Goal: Task Accomplishment & Management: Complete application form

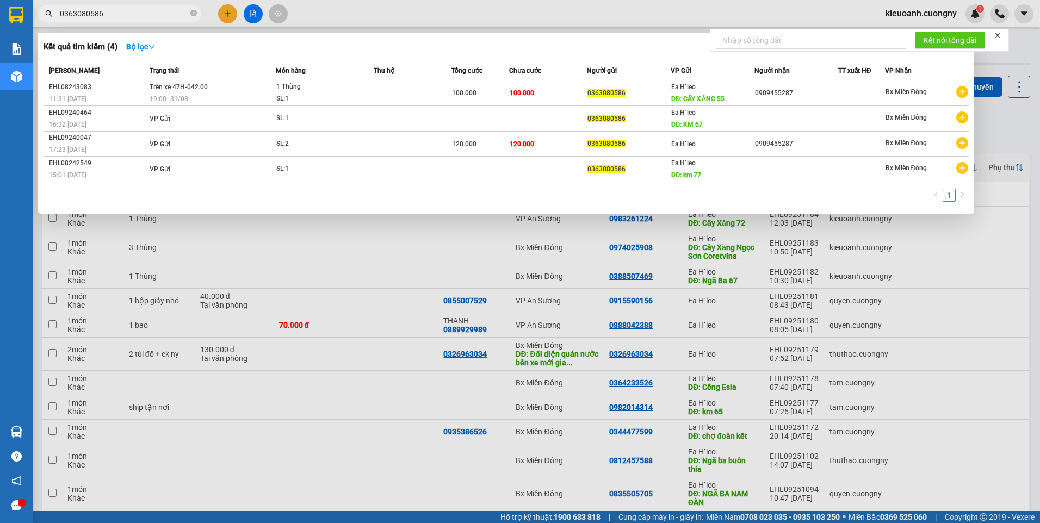
click at [166, 14] on input "0363080586" at bounding box center [124, 14] width 128 height 12
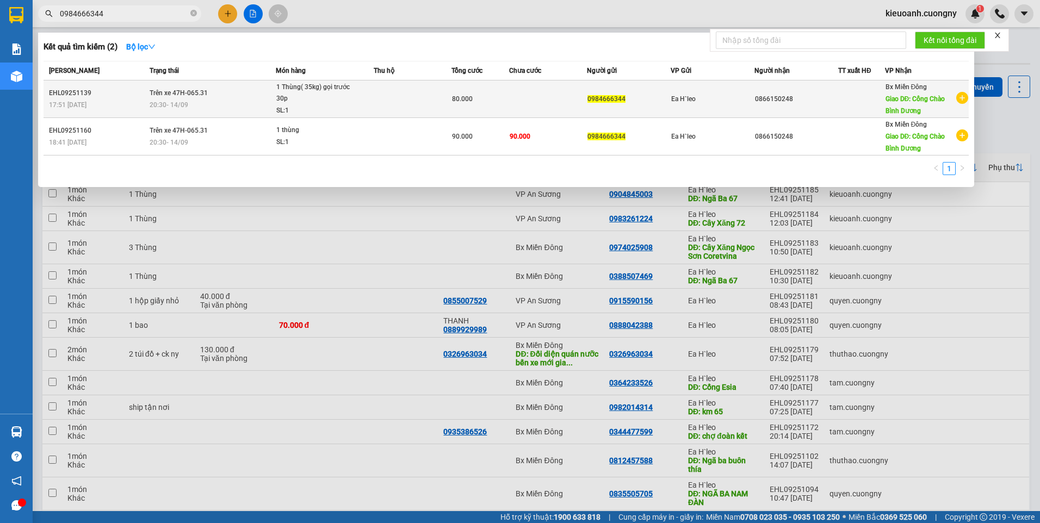
type input "0984666344"
click at [530, 96] on td at bounding box center [547, 100] width 77 height 38
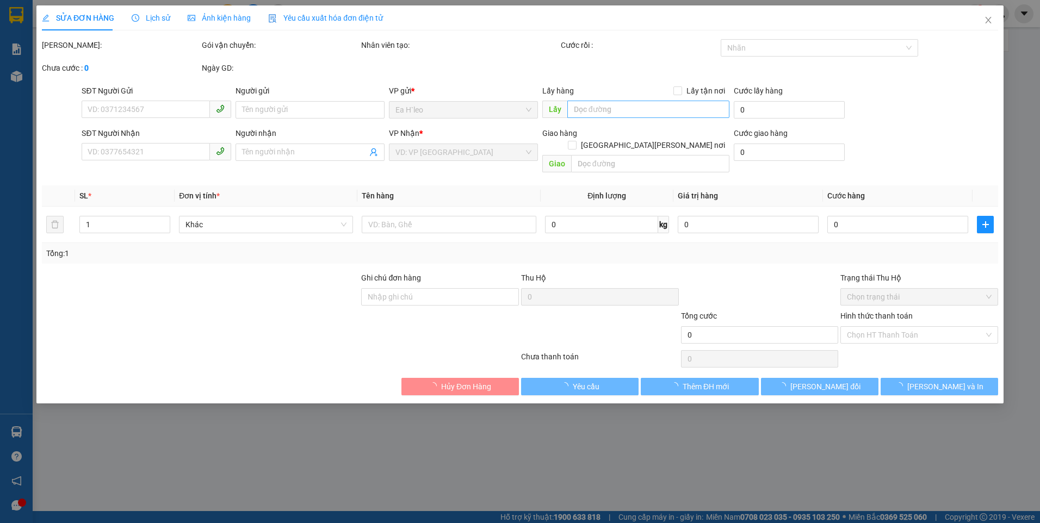
type input "0984666344"
type input "0866150248"
type input "Cổng Chào Bình Dương"
type input "80.000"
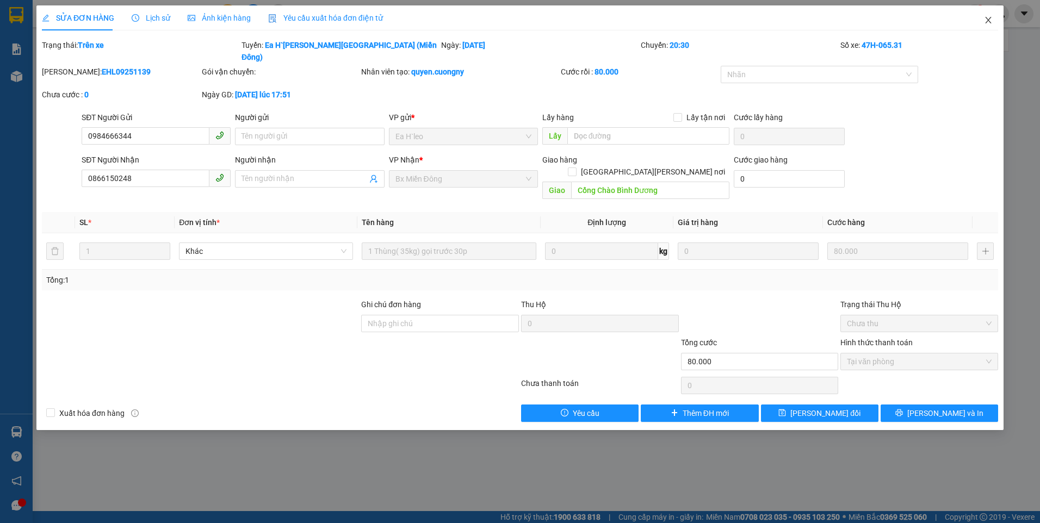
click at [988, 19] on icon "close" at bounding box center [988, 20] width 9 height 9
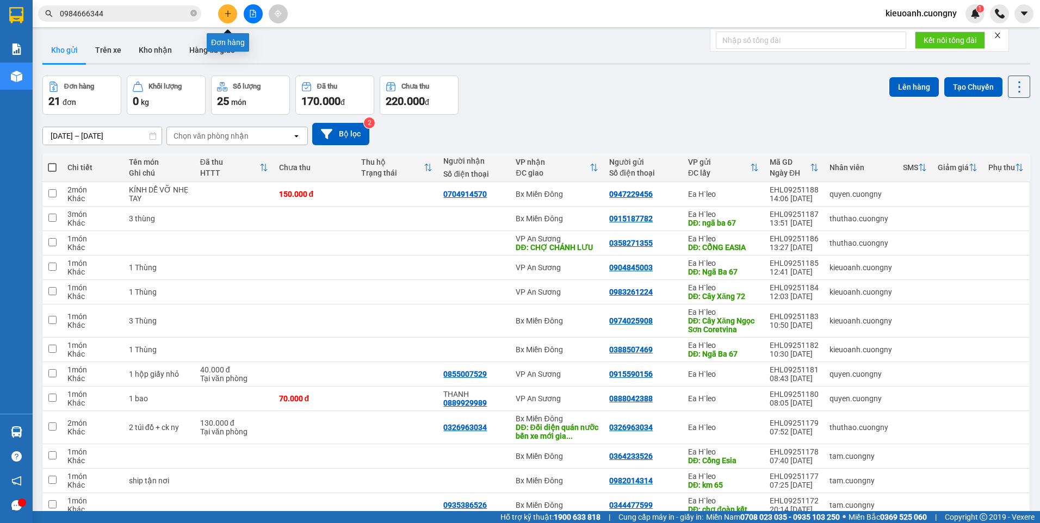
click at [225, 14] on icon "plus" at bounding box center [228, 13] width 6 height 1
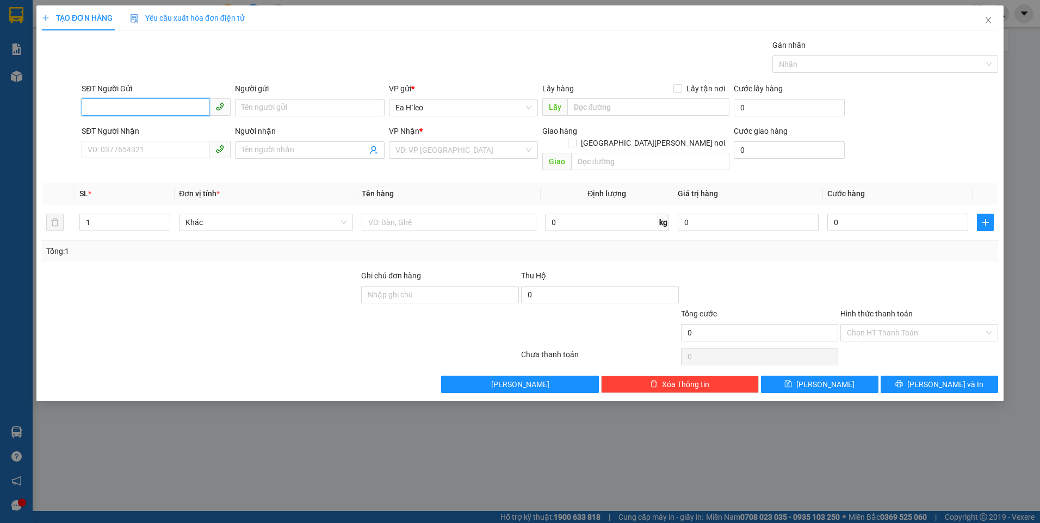
paste input "0343759013"
type input "0343759013"
click at [601, 106] on input "text" at bounding box center [648, 106] width 163 height 17
type input "Cổng Esô"
click at [488, 155] on input "search" at bounding box center [459, 150] width 128 height 16
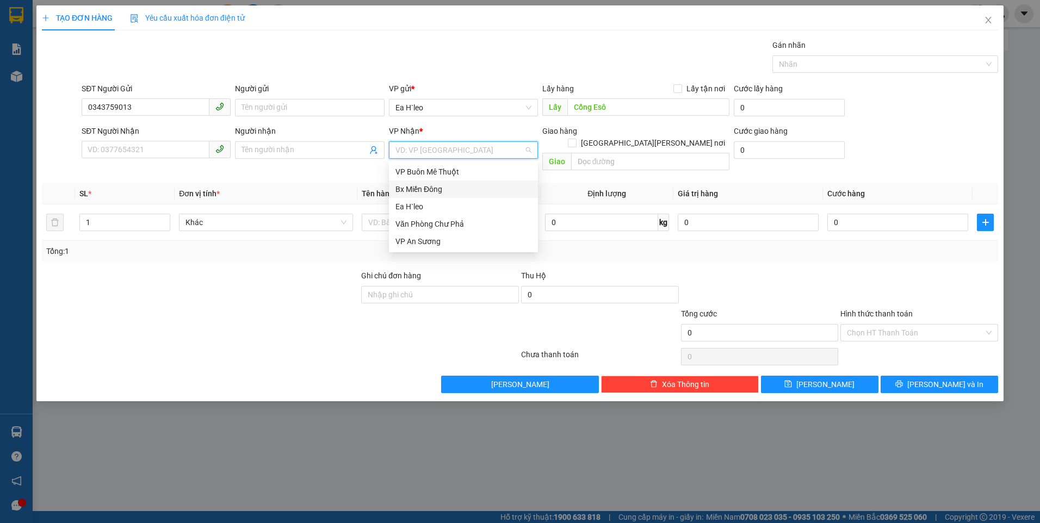
click at [485, 193] on div "Bx Miền Đông" at bounding box center [463, 189] width 136 height 12
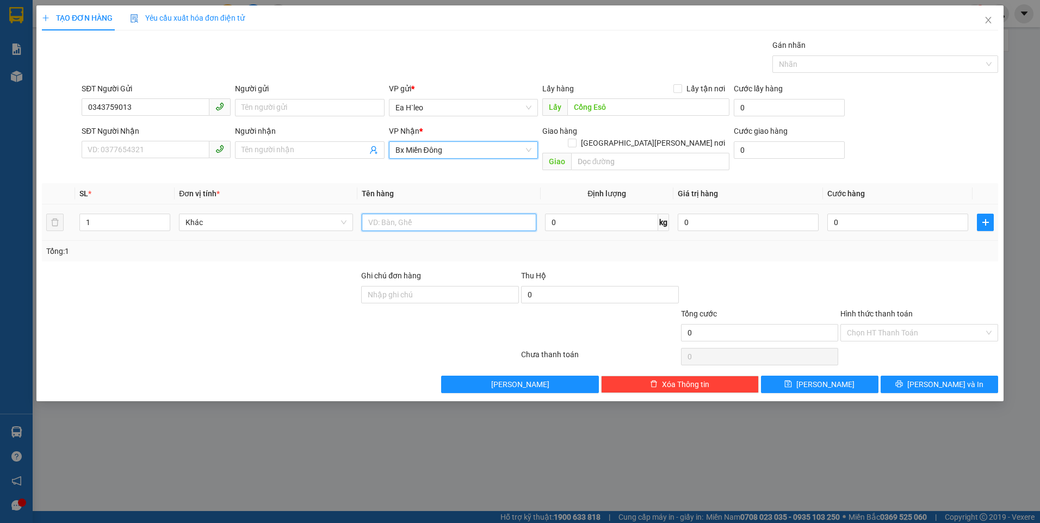
click at [447, 214] on input "text" at bounding box center [449, 222] width 174 height 17
type input "1 Túm"
click at [965, 273] on div at bounding box center [919, 289] width 160 height 38
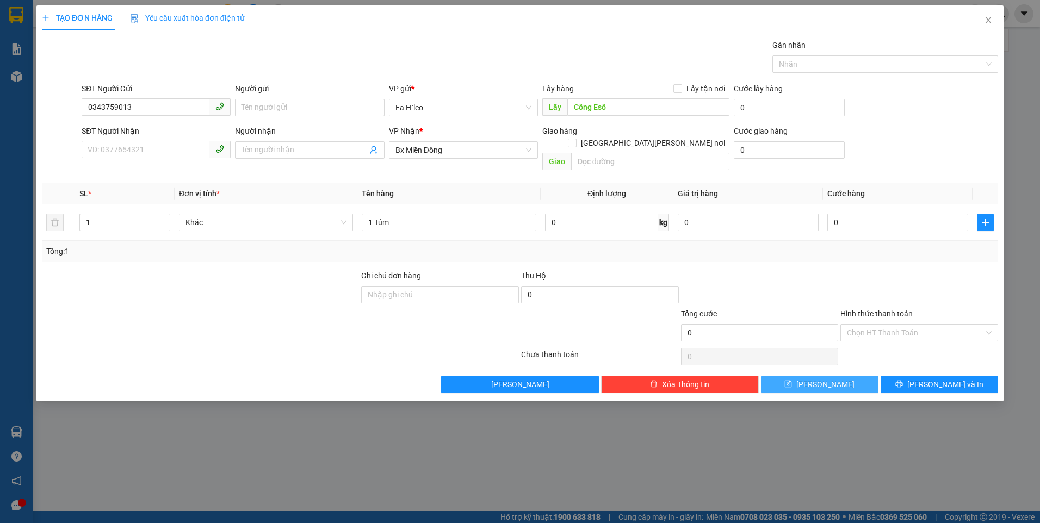
click at [849, 376] on button "[PERSON_NAME]" at bounding box center [819, 384] width 117 height 17
drag, startPoint x: 992, startPoint y: 18, endPoint x: 956, endPoint y: 43, distance: 43.5
click at [992, 18] on icon "close" at bounding box center [988, 20] width 9 height 9
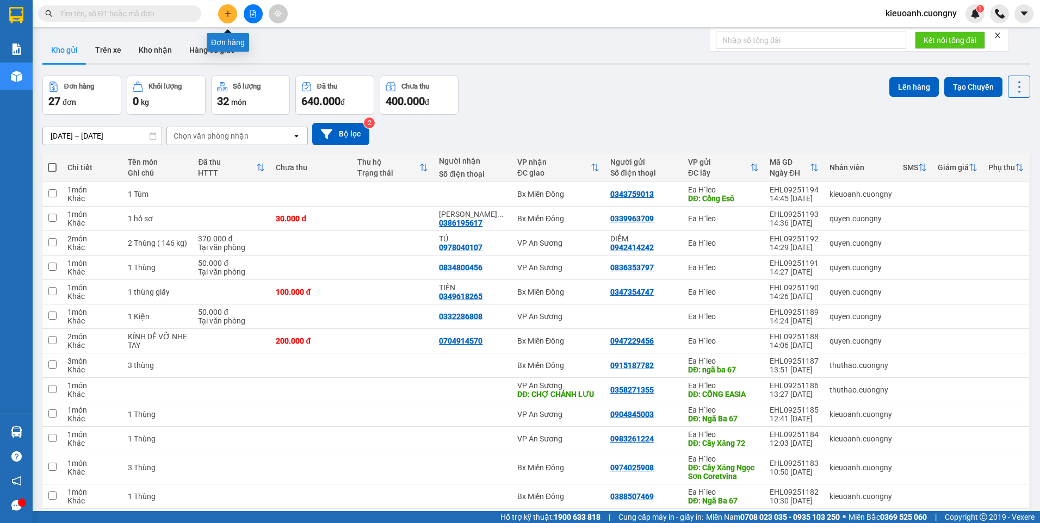
click at [231, 18] on button at bounding box center [227, 13] width 19 height 19
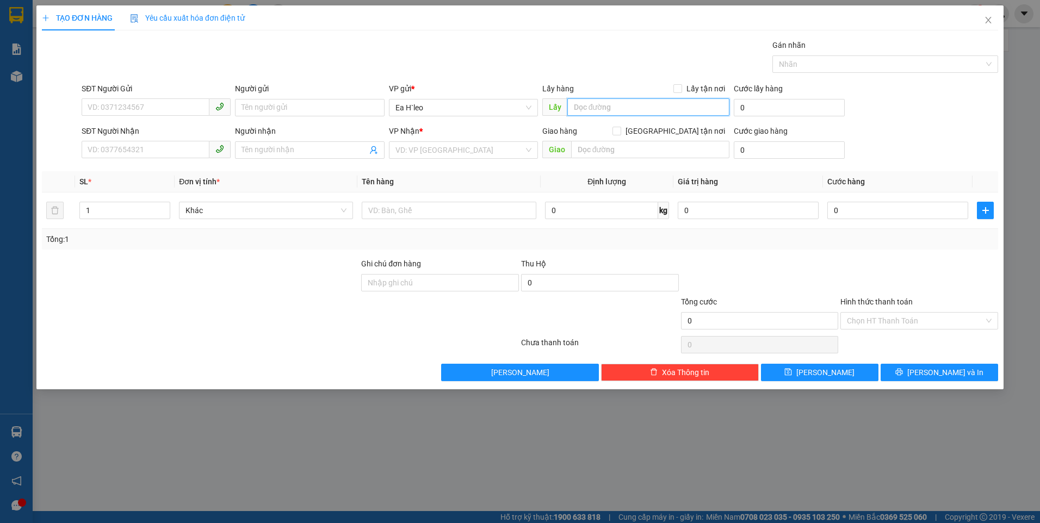
click at [595, 110] on input "text" at bounding box center [648, 106] width 163 height 17
type input "Ngã Ba 67"
click at [489, 152] on input "search" at bounding box center [459, 150] width 128 height 16
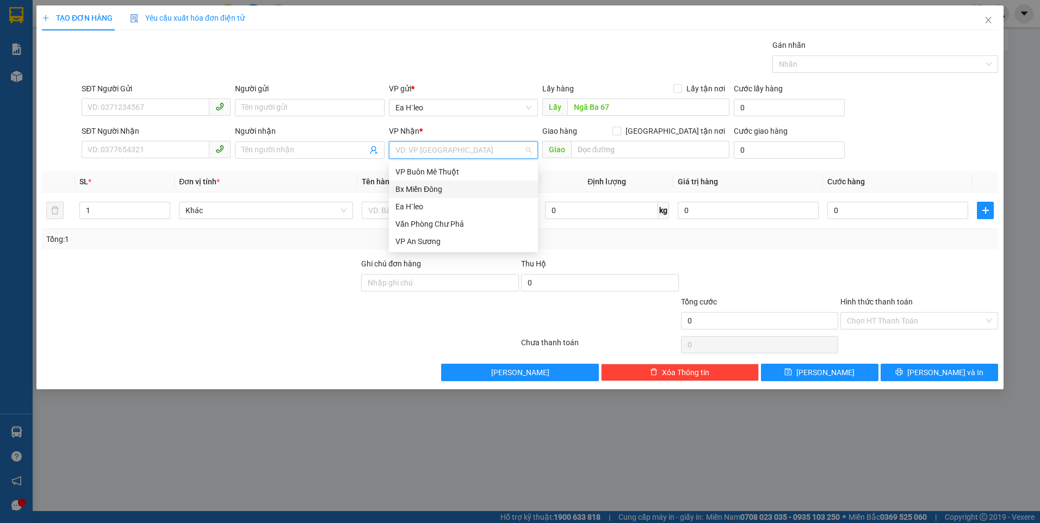
drag, startPoint x: 483, startPoint y: 187, endPoint x: 493, endPoint y: 183, distance: 10.5
click at [483, 187] on div "Bx Miền Đông" at bounding box center [463, 189] width 136 height 12
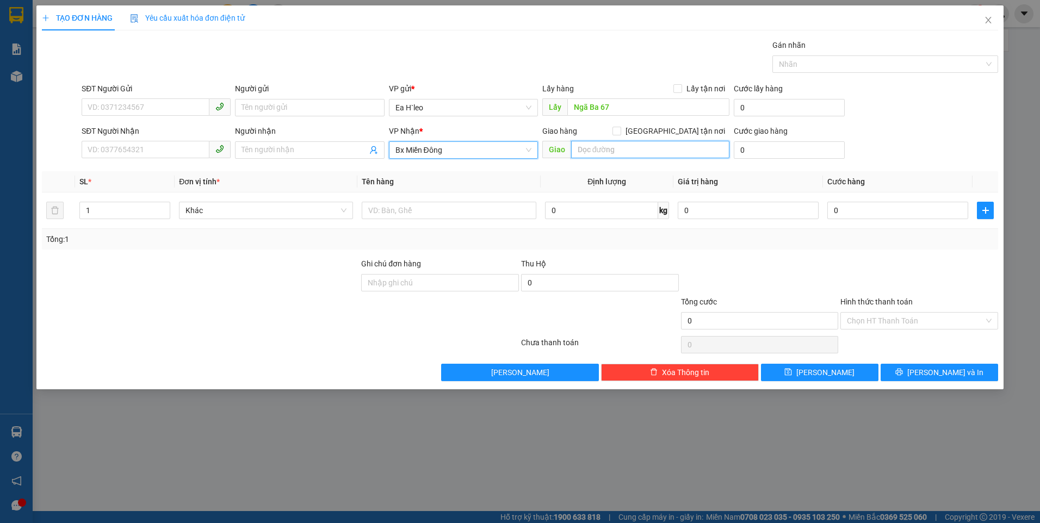
click at [591, 152] on input "text" at bounding box center [650, 149] width 159 height 17
type input "BIG C Bình Dương"
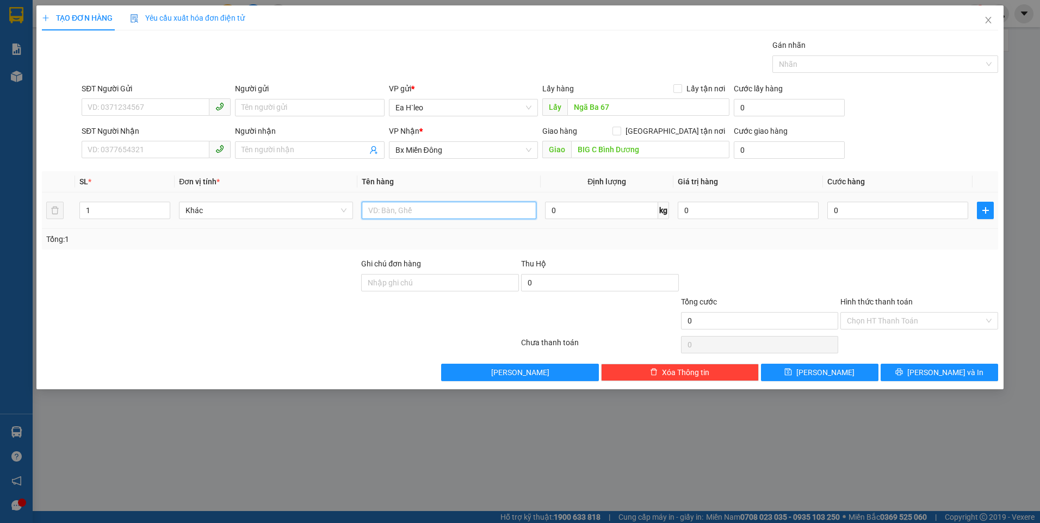
click at [447, 206] on input "text" at bounding box center [449, 210] width 174 height 17
type input "1 túm"
click at [183, 112] on input "SĐT Người Gửi" at bounding box center [146, 106] width 128 height 17
click at [162, 107] on input "03534" at bounding box center [146, 106] width 128 height 17
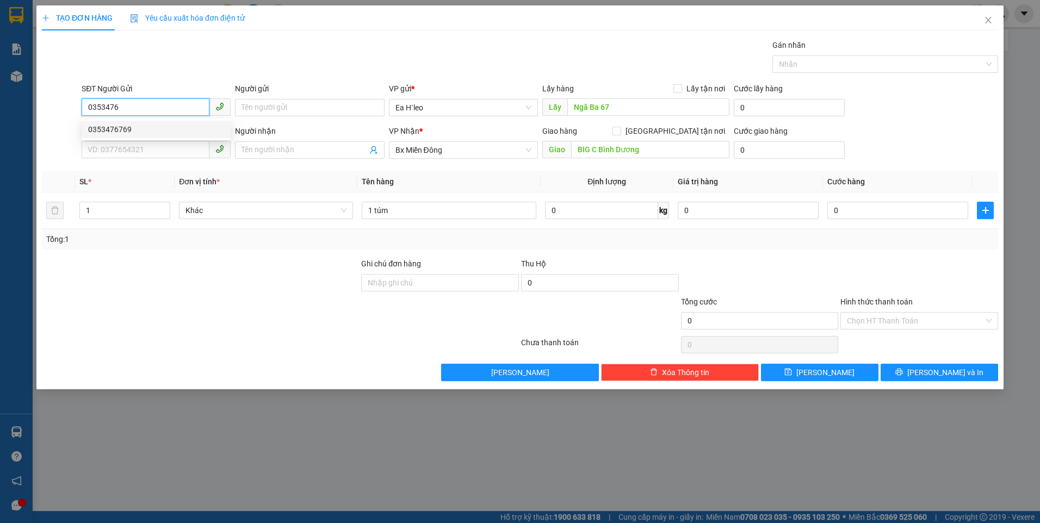
click at [148, 133] on div "0353476769" at bounding box center [156, 129] width 136 height 12
type input "0353476769"
type input "KM 67"
type input "0353476769"
click at [936, 297] on div "Hình thức thanh toán" at bounding box center [919, 304] width 158 height 16
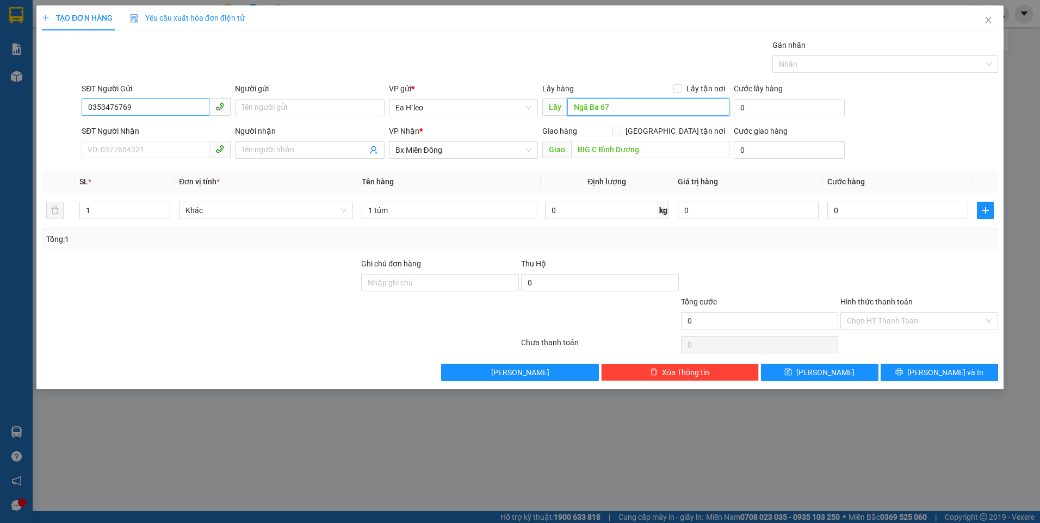
type input "Ngã Ba 67"
click at [105, 109] on input "0353476769" at bounding box center [146, 106] width 128 height 17
click at [116, 109] on input "0353476769" at bounding box center [146, 106] width 128 height 17
click at [165, 97] on div "SĐT Người Gửi" at bounding box center [156, 91] width 149 height 16
click at [181, 124] on form "SĐT Người Gửi 0353476769 Người gửi Tên người gửi VP gửi * Ea H`leo Lấy hàng Lấy…" at bounding box center [520, 123] width 956 height 81
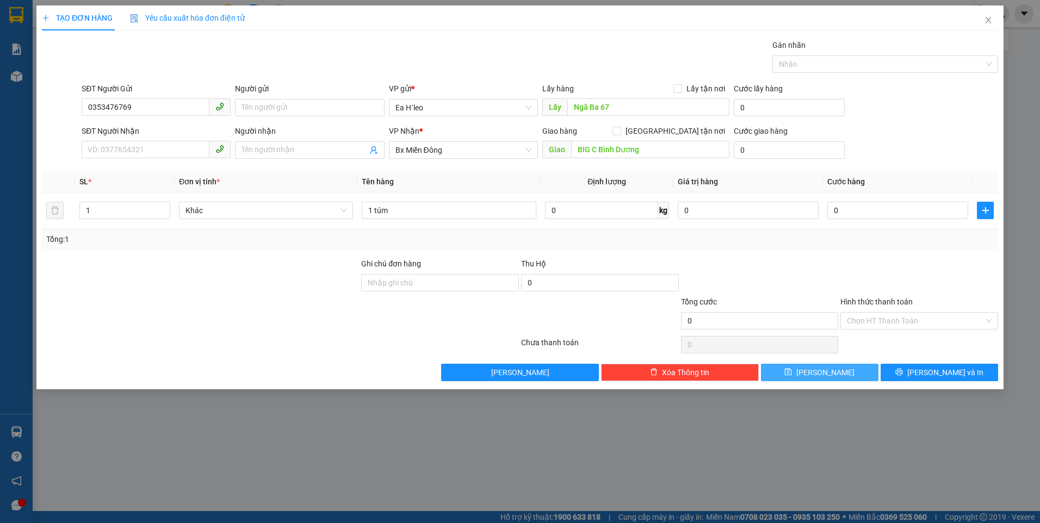
click at [817, 371] on button "[PERSON_NAME]" at bounding box center [819, 372] width 117 height 17
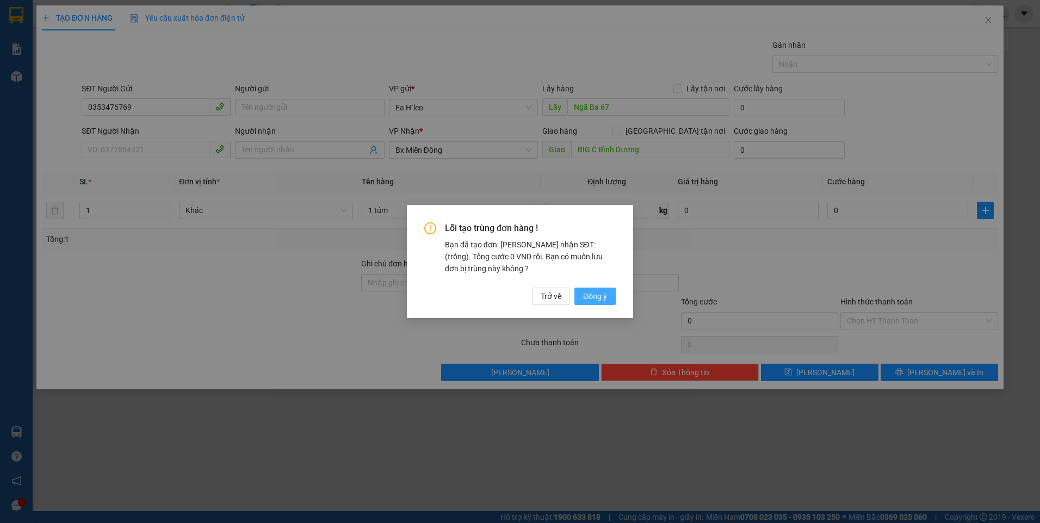
click at [595, 293] on span "Đồng ý" at bounding box center [595, 296] width 24 height 12
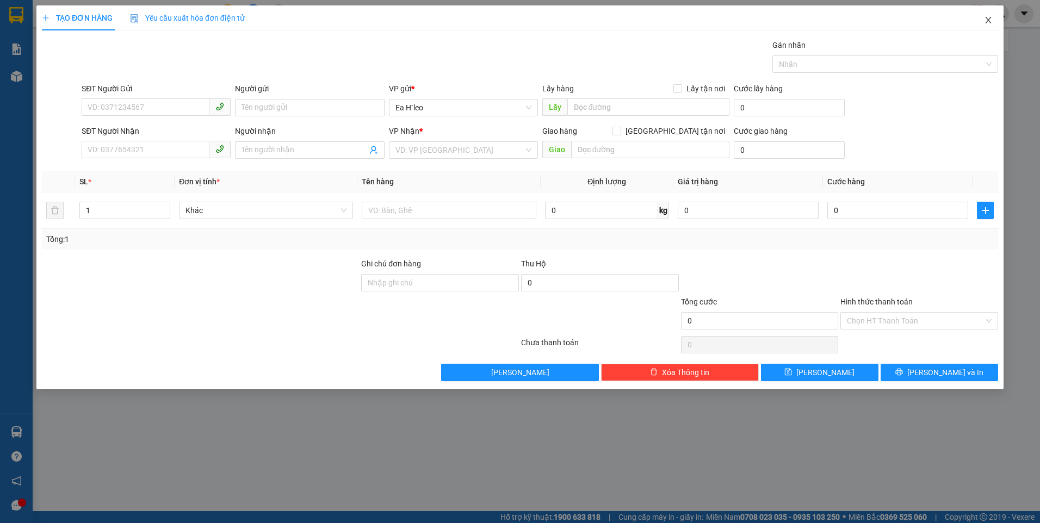
click at [988, 21] on icon "close" at bounding box center [988, 20] width 6 height 7
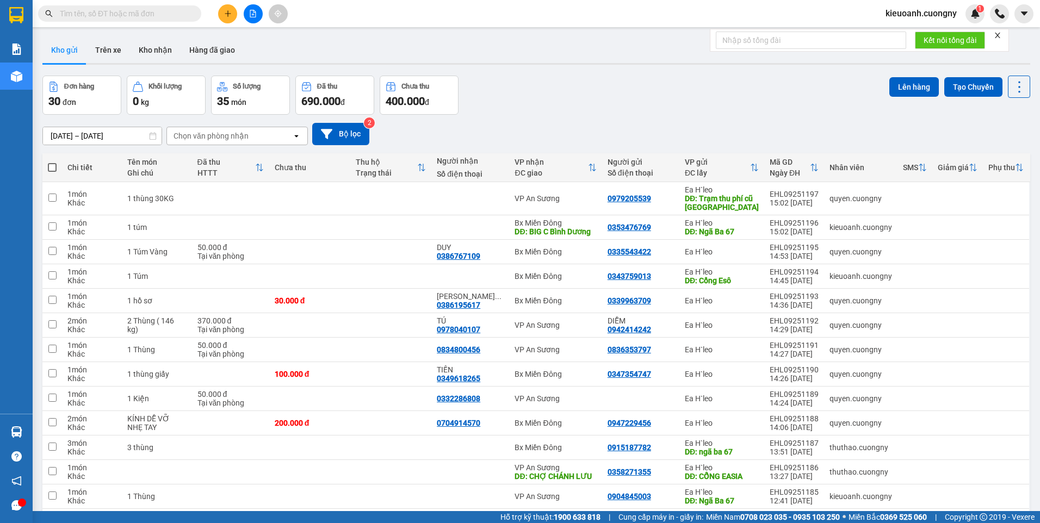
click at [108, 10] on input "text" at bounding box center [124, 14] width 128 height 12
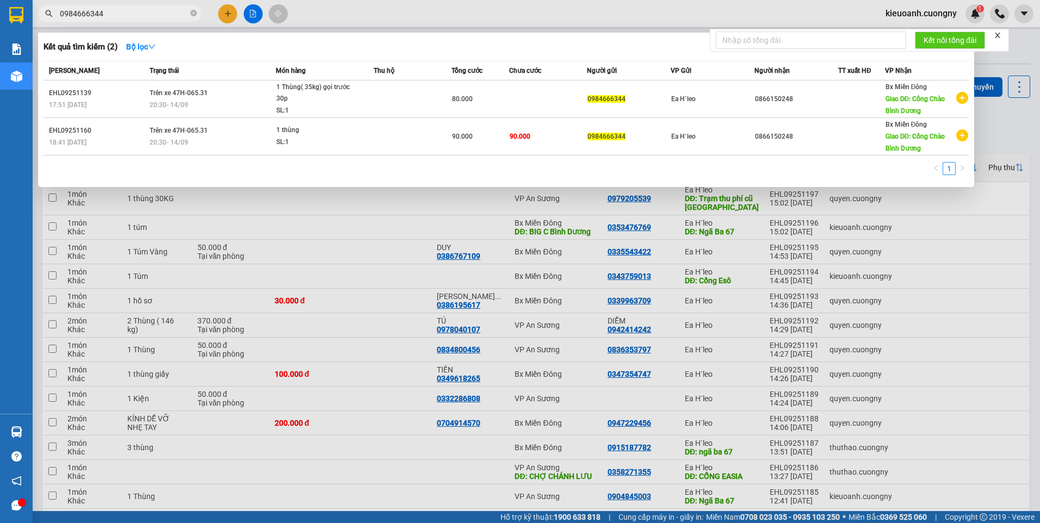
type input "0984666344"
click at [232, 15] on div at bounding box center [520, 261] width 1040 height 523
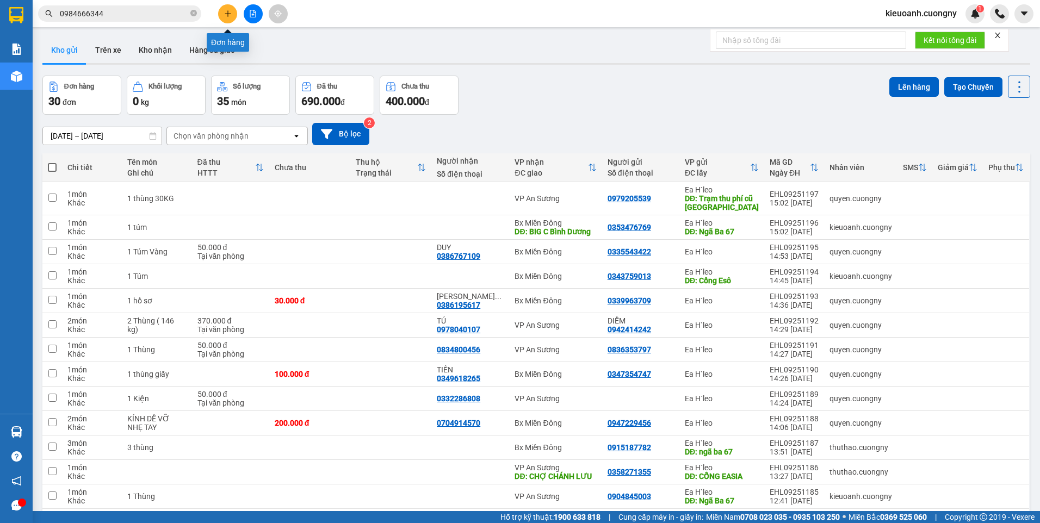
click at [228, 15] on icon "plus" at bounding box center [227, 13] width 1 height 6
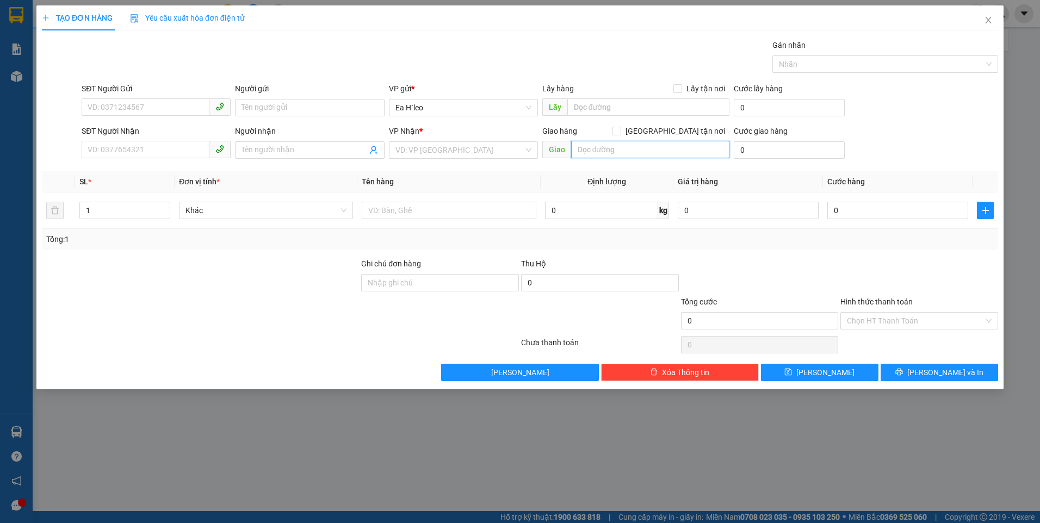
click at [624, 151] on input "text" at bounding box center [650, 149] width 159 height 17
type input "Trừ Văn Thố Bầu Bàng"
click at [592, 107] on input "text" at bounding box center [648, 106] width 163 height 17
type input "C"
click at [605, 107] on input "text" at bounding box center [648, 106] width 163 height 17
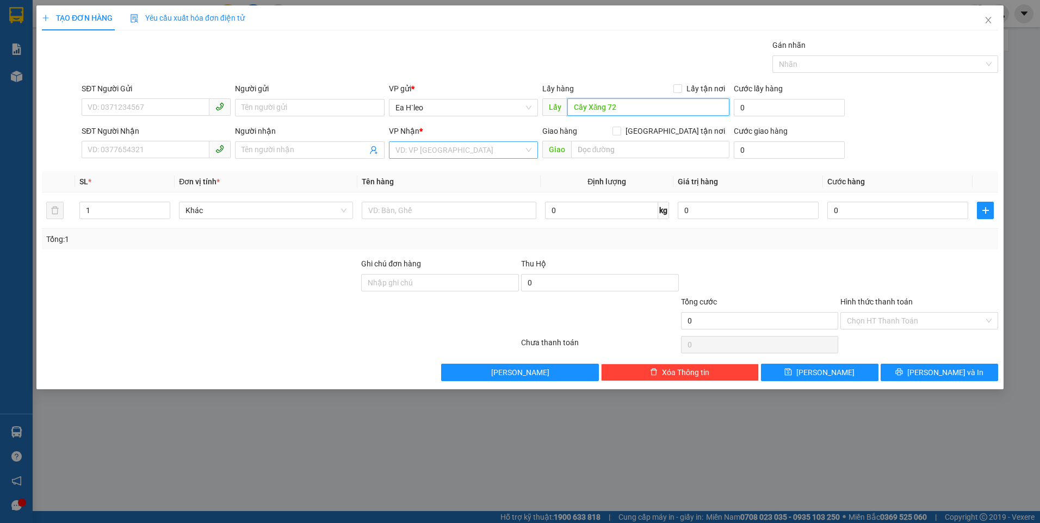
type input "Cây Xăng 72"
click at [438, 153] on input "search" at bounding box center [459, 150] width 128 height 16
click at [462, 185] on div "Bx Miền Đông" at bounding box center [463, 189] width 136 height 12
click at [119, 109] on input "SĐT Người Gửi" at bounding box center [146, 106] width 128 height 17
paste input "0904113449"
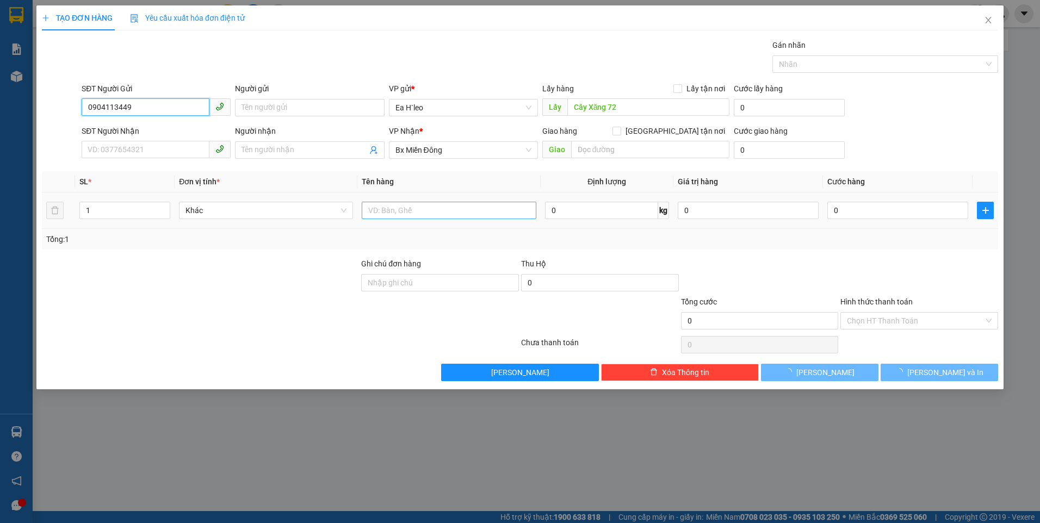
type input "0904113449"
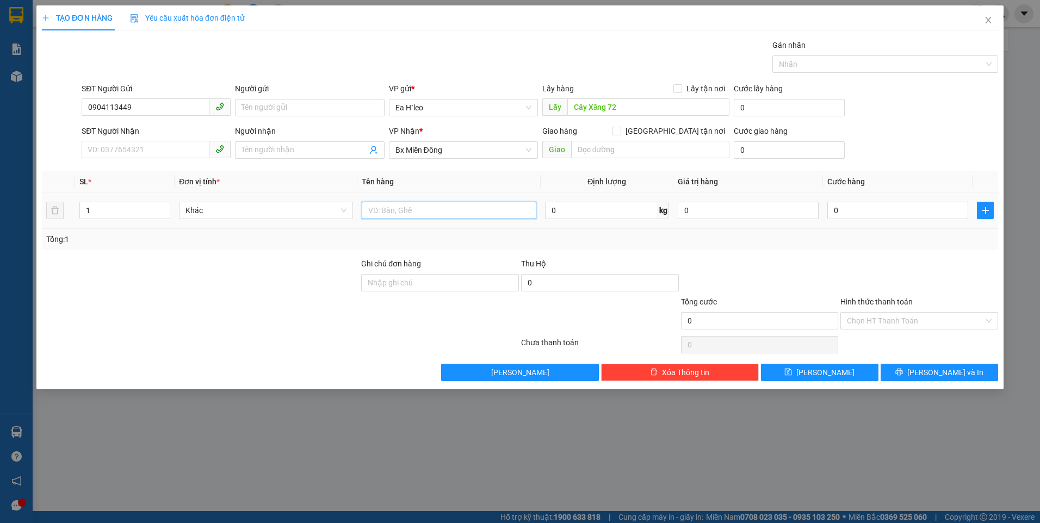
click at [479, 214] on input "text" at bounding box center [449, 210] width 174 height 17
type input "1 Thùng"
click at [826, 370] on span "[PERSON_NAME]" at bounding box center [825, 373] width 58 height 12
click at [454, 152] on input "search" at bounding box center [459, 150] width 128 height 16
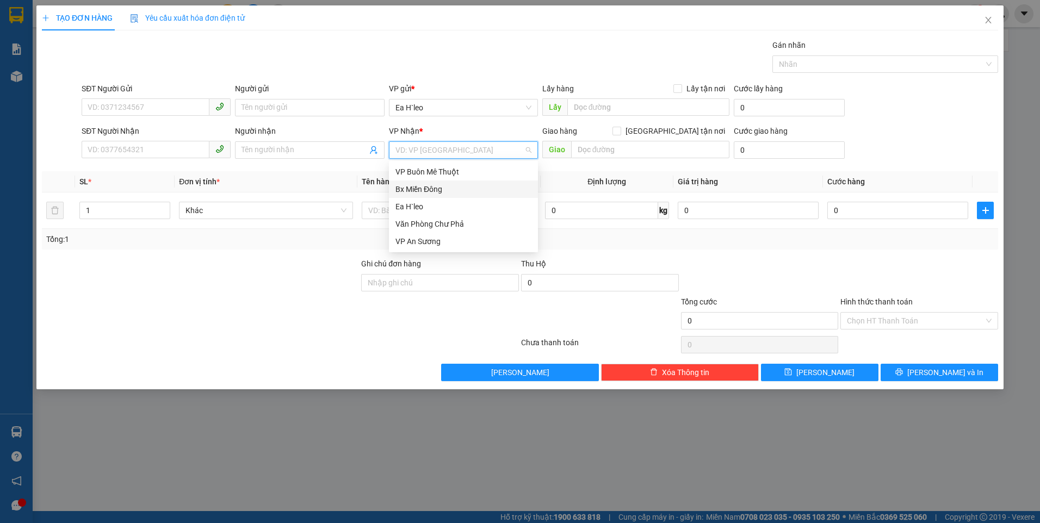
click at [461, 187] on div "Bx Miền Đông" at bounding box center [463, 189] width 136 height 12
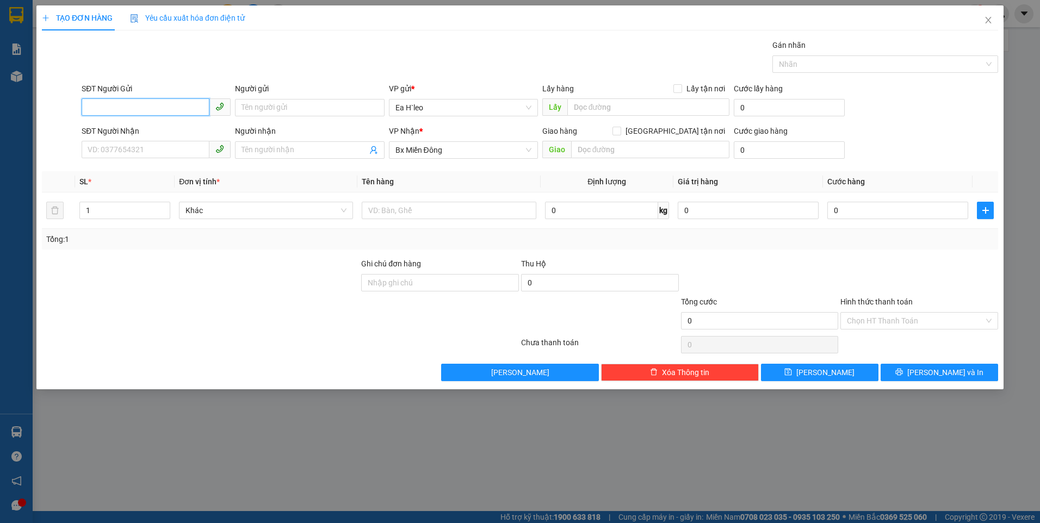
click at [178, 105] on input "SĐT Người Gửi" at bounding box center [146, 106] width 128 height 17
type input "0373110370"
click at [168, 127] on div "0373110370" at bounding box center [156, 129] width 136 height 12
type input "LÂM TRƯỜNG CƯ NÉ"
click at [103, 107] on input "0373110370" at bounding box center [146, 106] width 128 height 17
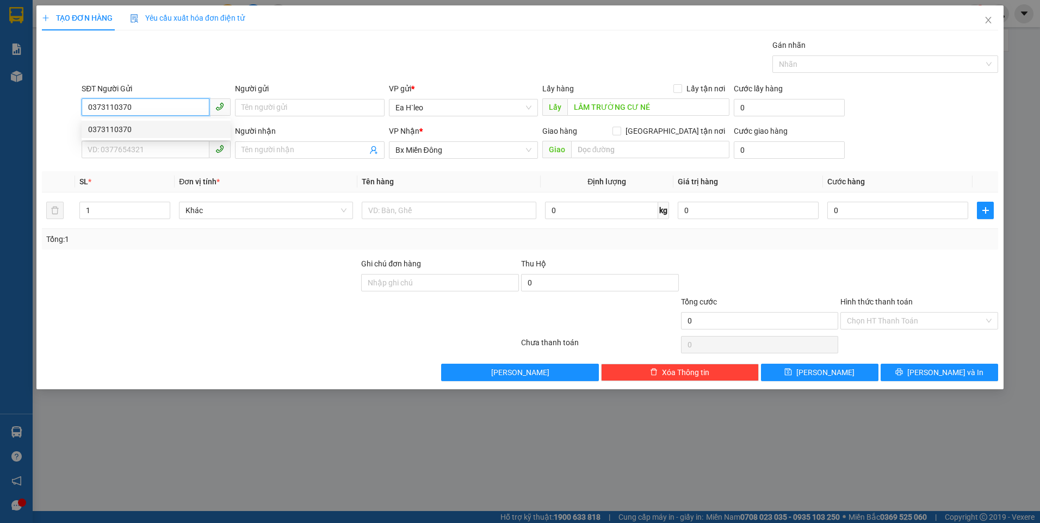
type input "0373110370"
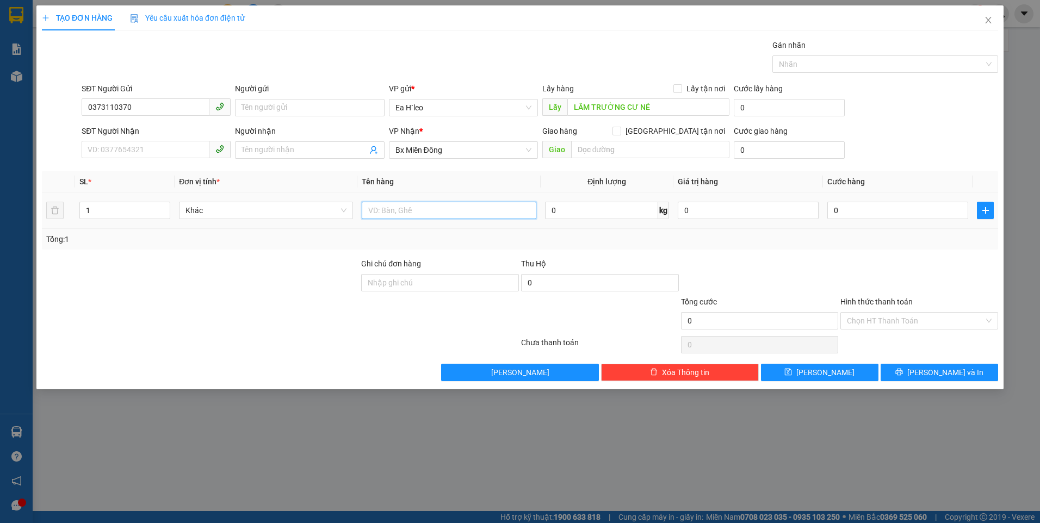
click at [436, 206] on input "text" at bounding box center [449, 210] width 174 height 17
type input "1 thùng"
click at [827, 370] on span "[PERSON_NAME]" at bounding box center [825, 373] width 58 height 12
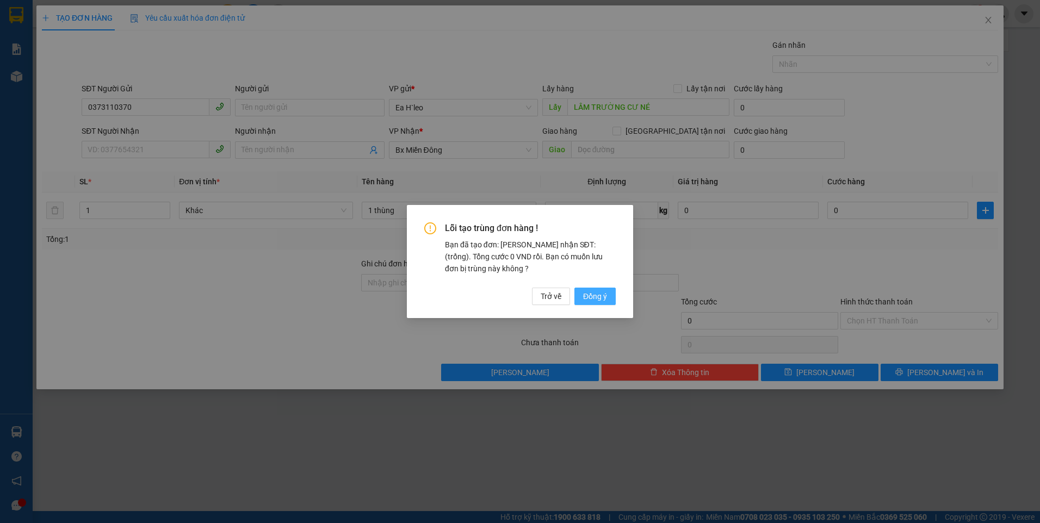
click at [592, 301] on span "Đồng ý" at bounding box center [595, 296] width 24 height 12
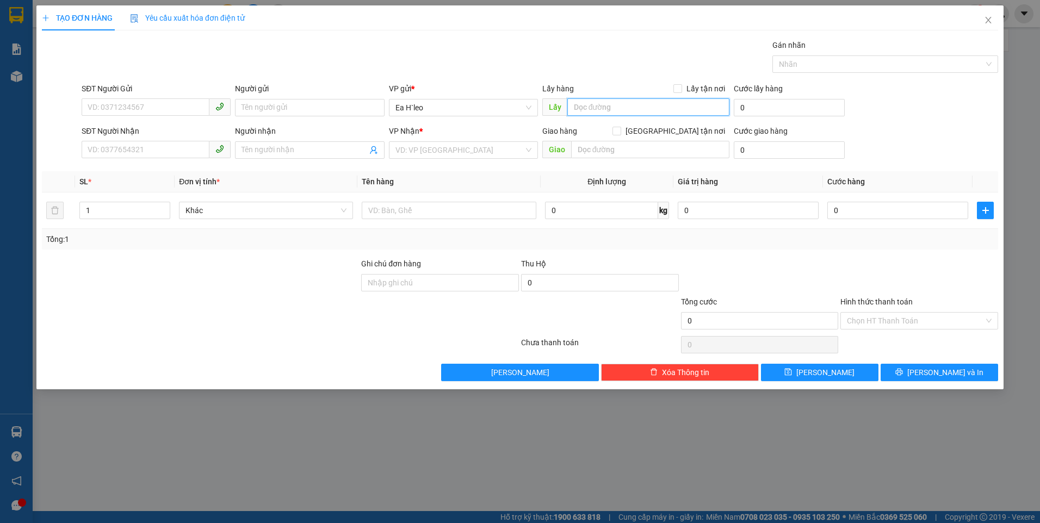
click at [619, 105] on input "text" at bounding box center [648, 106] width 163 height 17
type input "Ngã Ba Nam Đàn"
click at [470, 150] on input "search" at bounding box center [459, 150] width 128 height 16
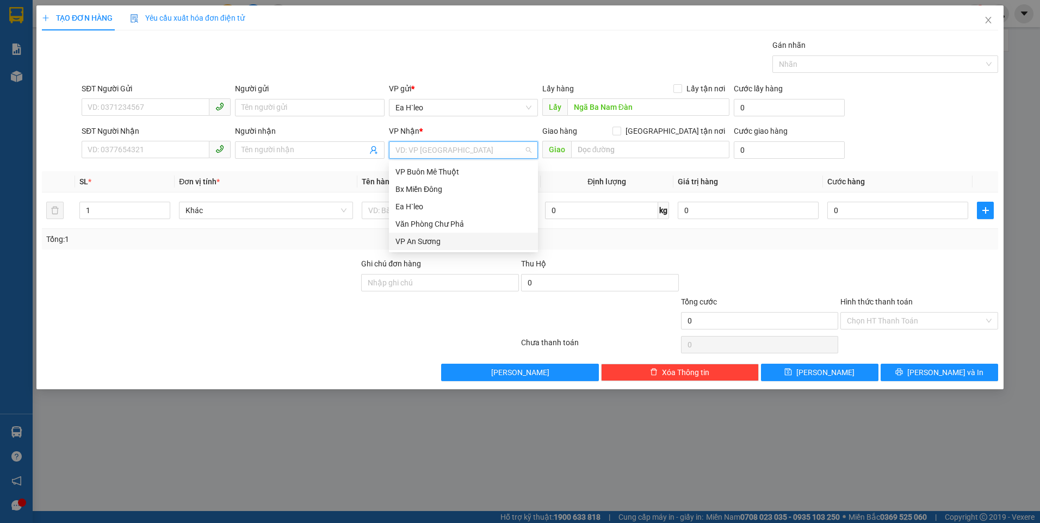
click at [447, 238] on div "VP An Sương" at bounding box center [463, 242] width 136 height 12
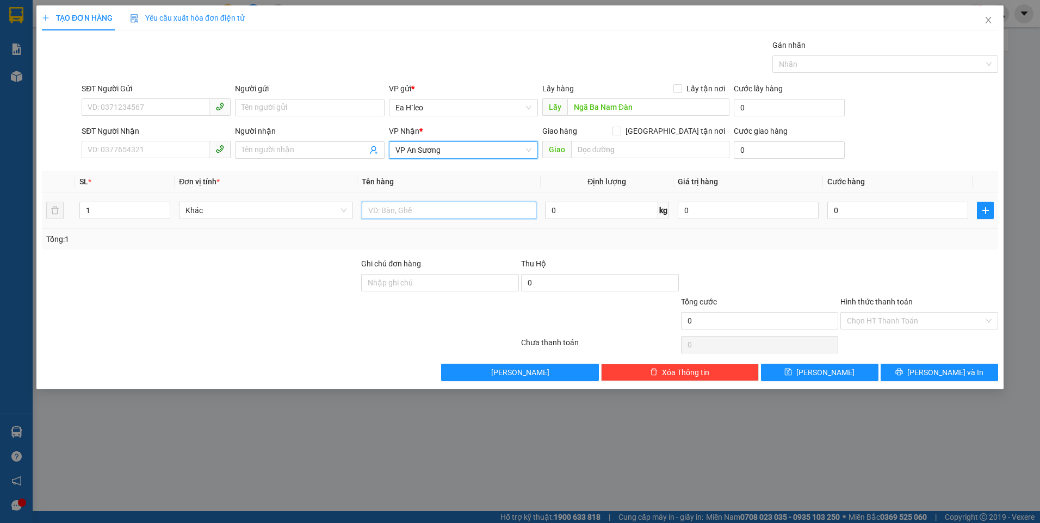
click at [368, 209] on input "text" at bounding box center [449, 210] width 174 height 17
type input "4 Thùng"
click at [169, 104] on input "SĐT Người Gửi" at bounding box center [146, 106] width 128 height 17
paste input "0986040564"
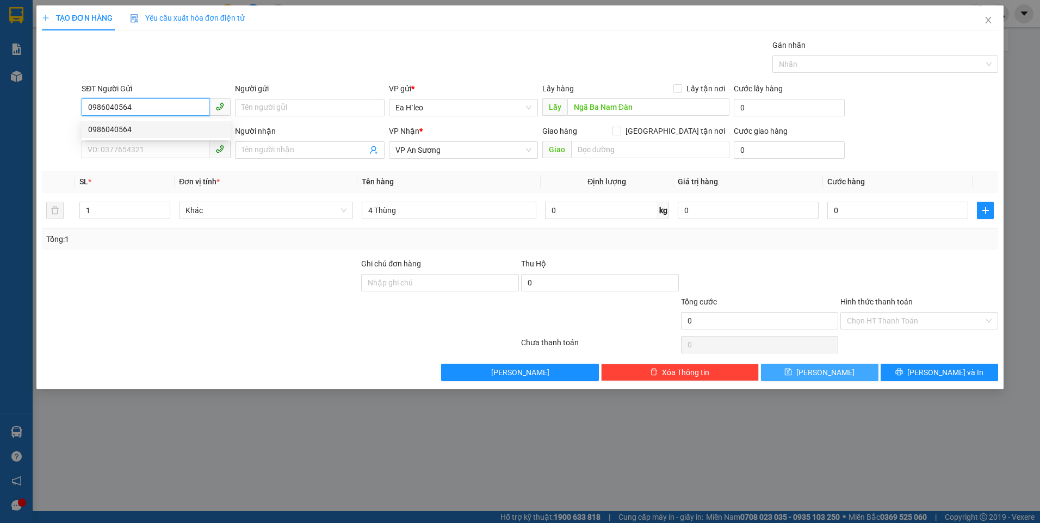
type input "0986040564"
click at [826, 378] on span "[PERSON_NAME]" at bounding box center [825, 373] width 58 height 12
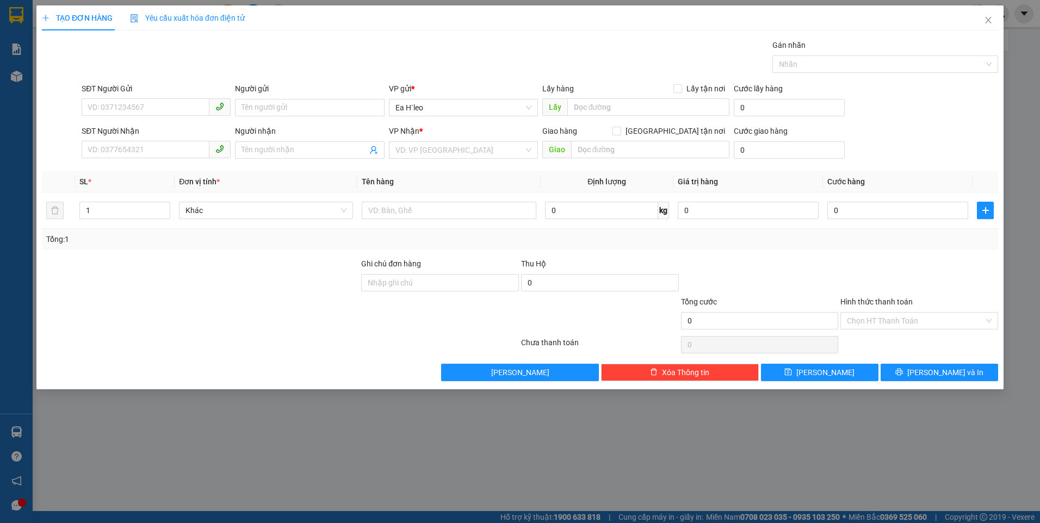
click at [1015, 101] on div "TẠO ĐƠN HÀNG Yêu cầu xuất hóa đơn điện tử Transit Pickup Surcharge Ids Transit …" at bounding box center [520, 261] width 1040 height 523
click at [921, 290] on div at bounding box center [919, 277] width 160 height 38
click at [989, 21] on icon "close" at bounding box center [988, 20] width 9 height 9
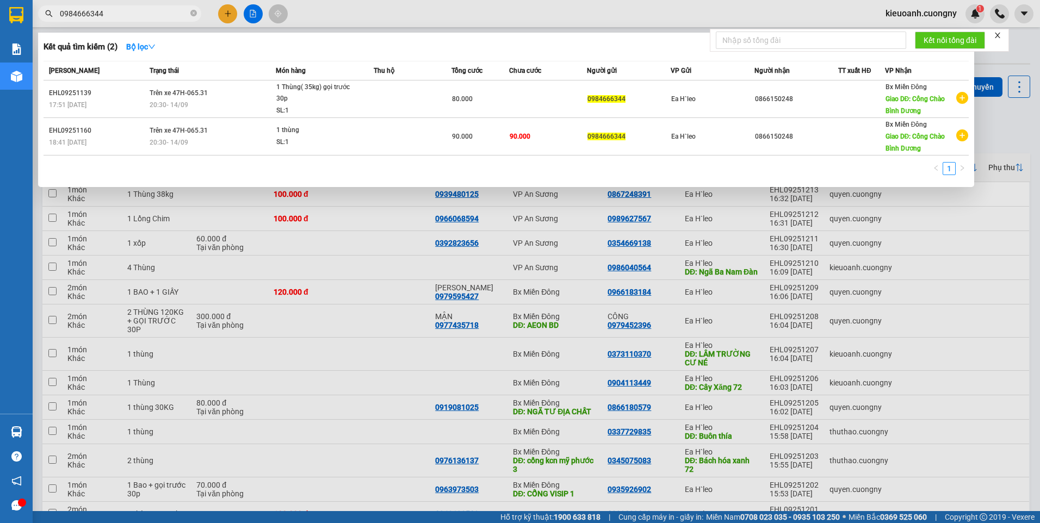
click at [131, 16] on input "0984666344" at bounding box center [124, 14] width 128 height 12
drag, startPoint x: 131, startPoint y: 16, endPoint x: 125, endPoint y: 15, distance: 6.6
click at [125, 15] on input "0984666344" at bounding box center [124, 14] width 128 height 12
drag, startPoint x: 125, startPoint y: 15, endPoint x: 29, endPoint y: 36, distance: 98.1
click at [29, 36] on section "Kết quả tìm kiếm ( 2 ) Bộ lọc Mã ĐH Trạng thái Món hàng Thu hộ Tổng cước Chưa c…" at bounding box center [520, 261] width 1040 height 523
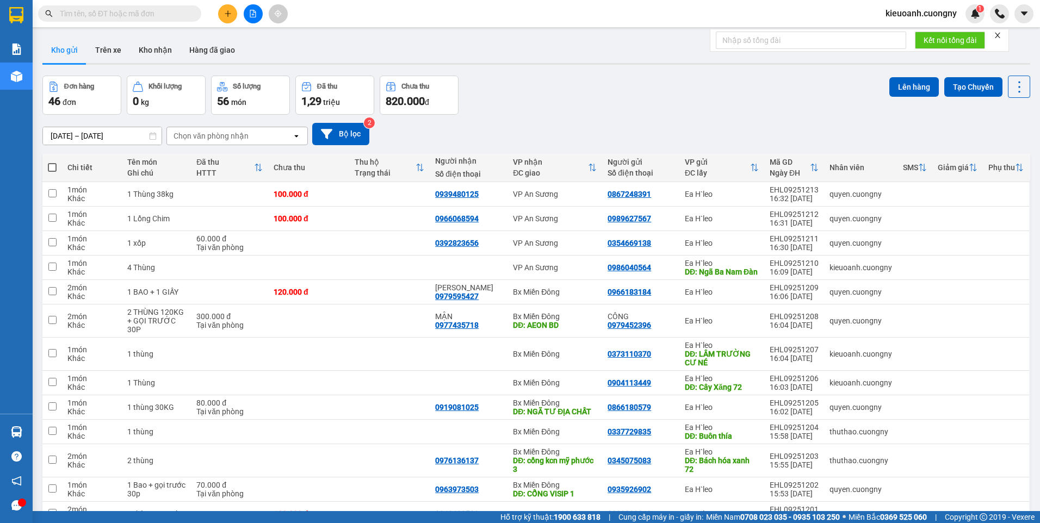
paste input "0337729835"
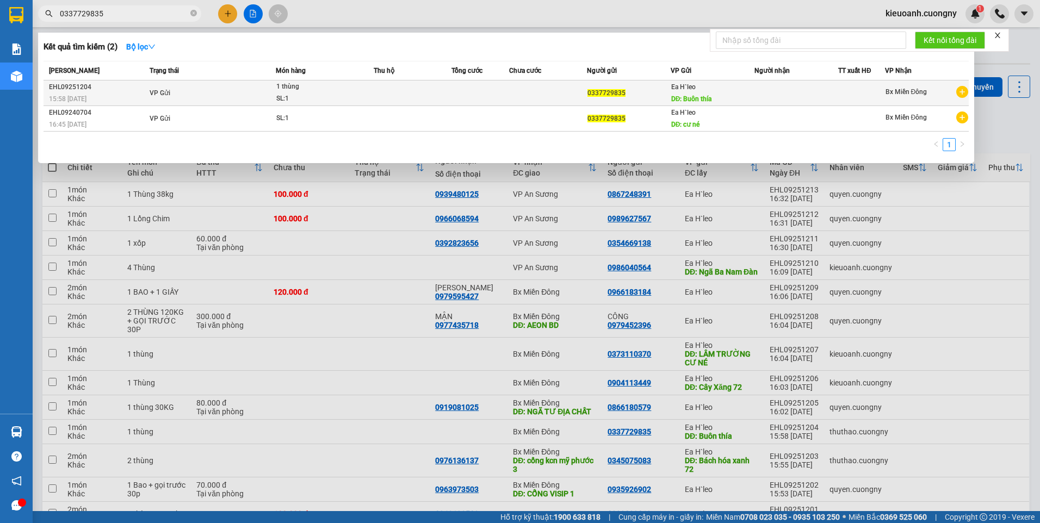
type input "0337729835"
click at [746, 102] on div "Ea H`leo DĐ: Buôn thía" at bounding box center [712, 93] width 83 height 24
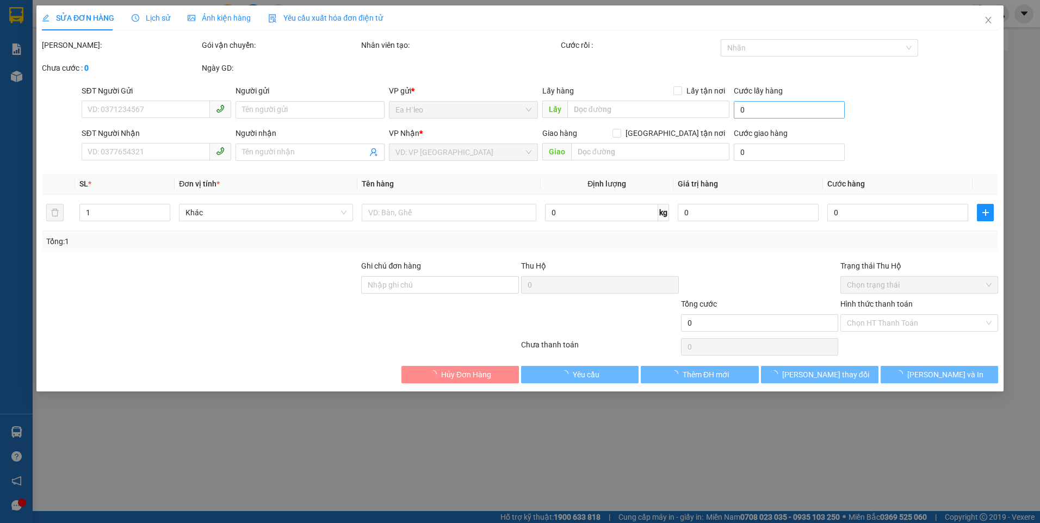
type input "0337729835"
type input "Buôn thía"
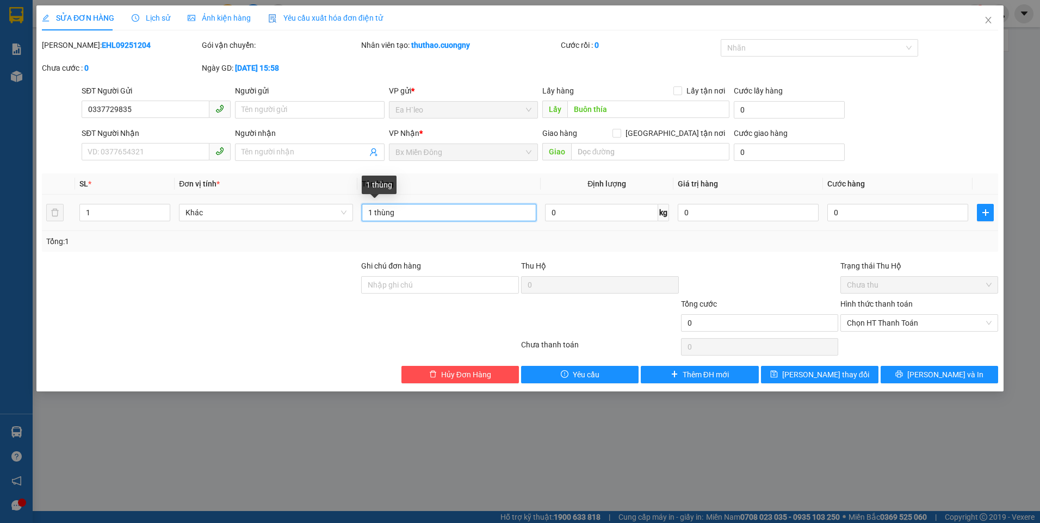
drag, startPoint x: 373, startPoint y: 213, endPoint x: 361, endPoint y: 217, distance: 11.9
click at [361, 217] on td "1 thùng" at bounding box center [448, 213] width 183 height 36
type input "2 thùng"
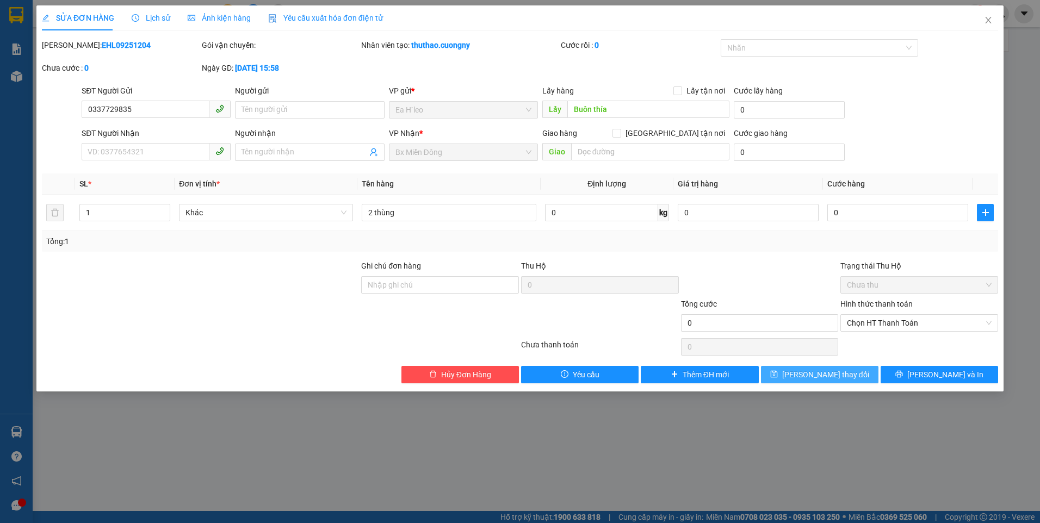
click at [812, 376] on span "[PERSON_NAME] đổi" at bounding box center [825, 375] width 87 height 12
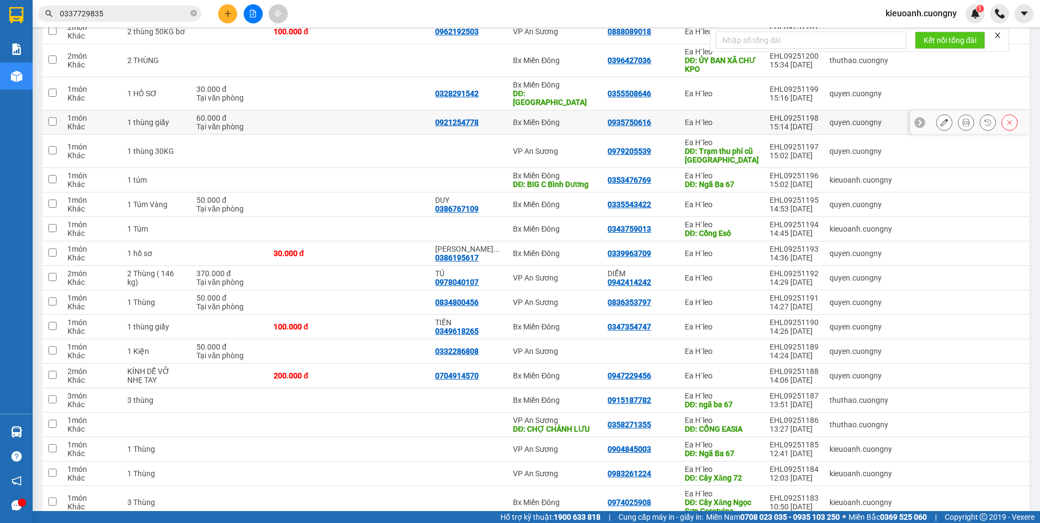
scroll to position [319, 0]
